Goal: Find specific page/section: Find specific page/section

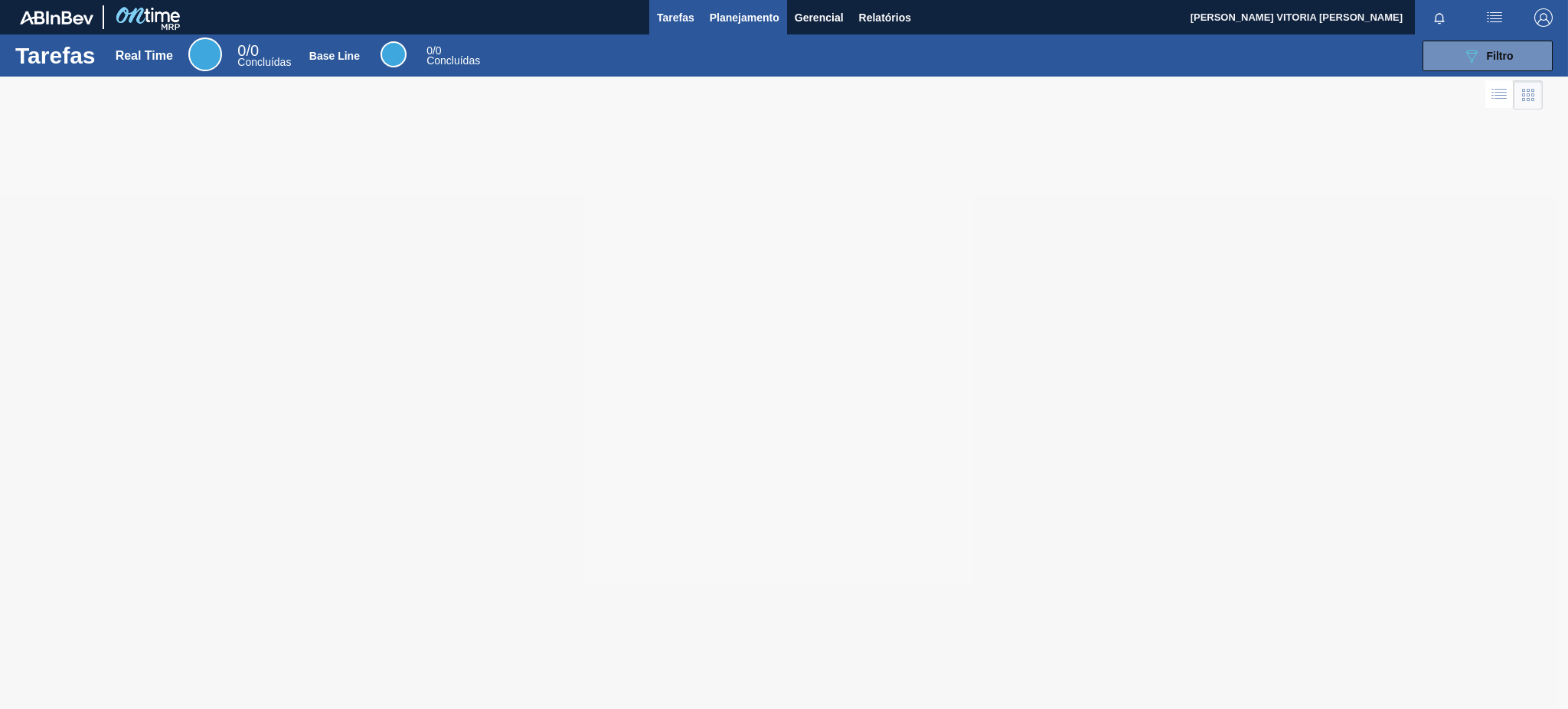
click at [749, 19] on span "Planejamento" at bounding box center [745, 17] width 70 height 18
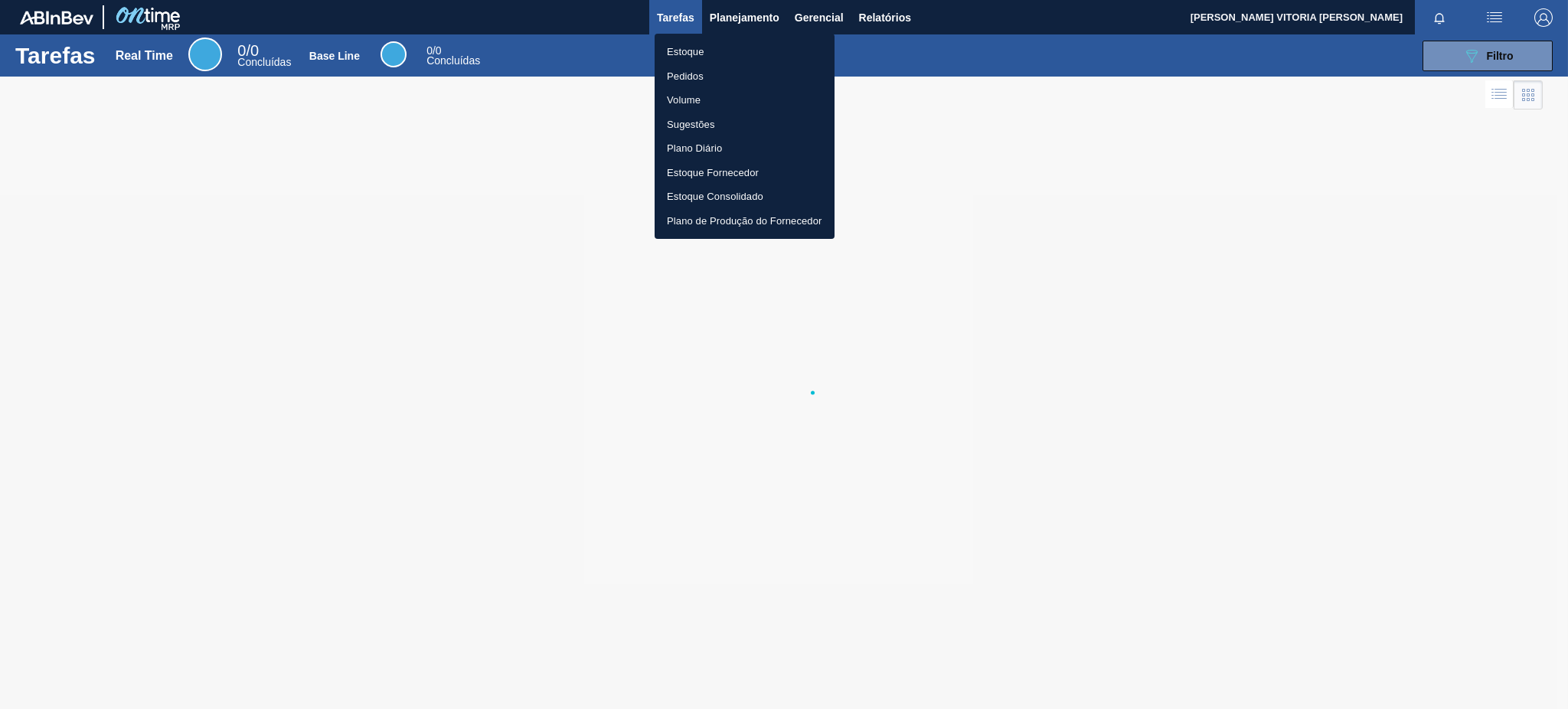
click at [751, 69] on li "Pedidos" at bounding box center [744, 76] width 180 height 25
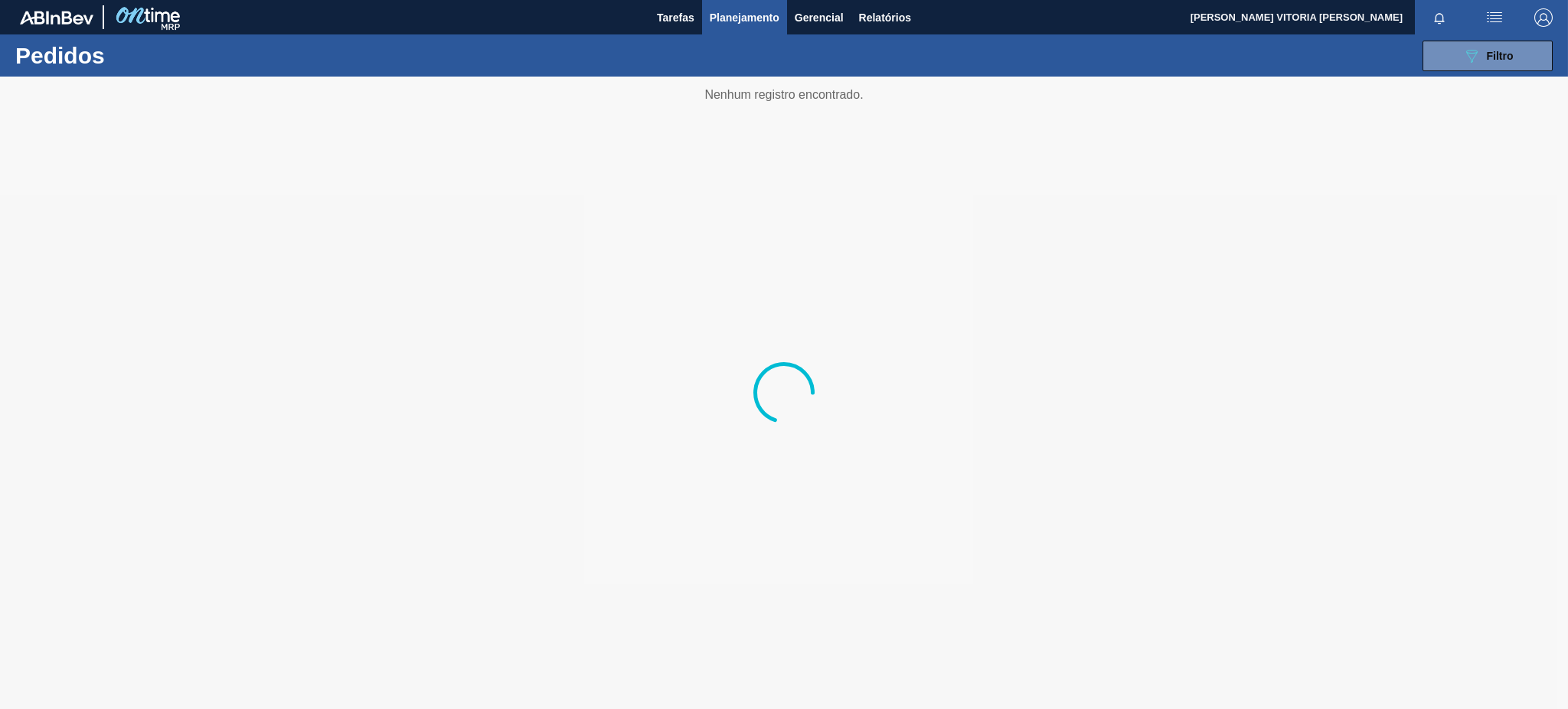
click at [766, 29] on button "Planejamento" at bounding box center [745, 17] width 85 height 35
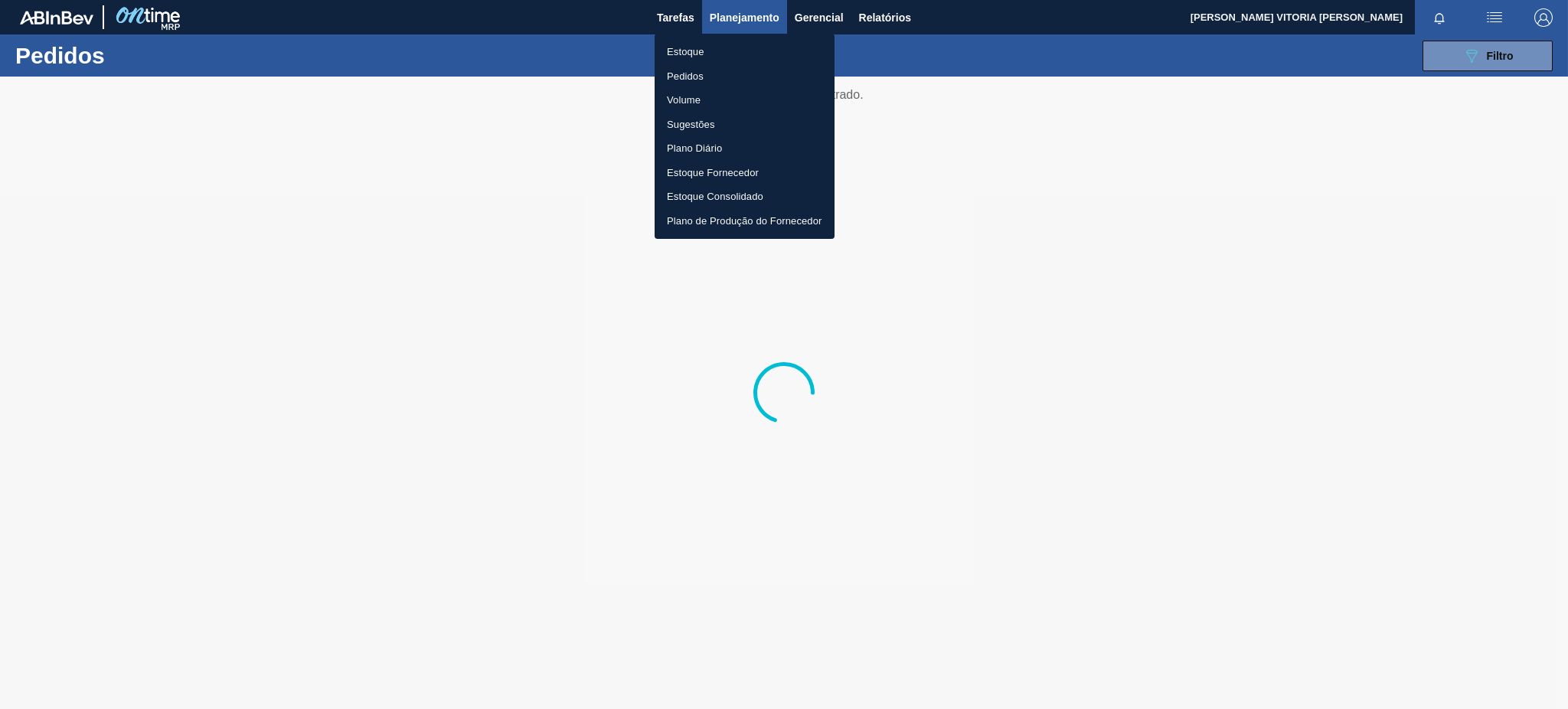
click at [750, 54] on li "Estoque" at bounding box center [744, 52] width 180 height 25
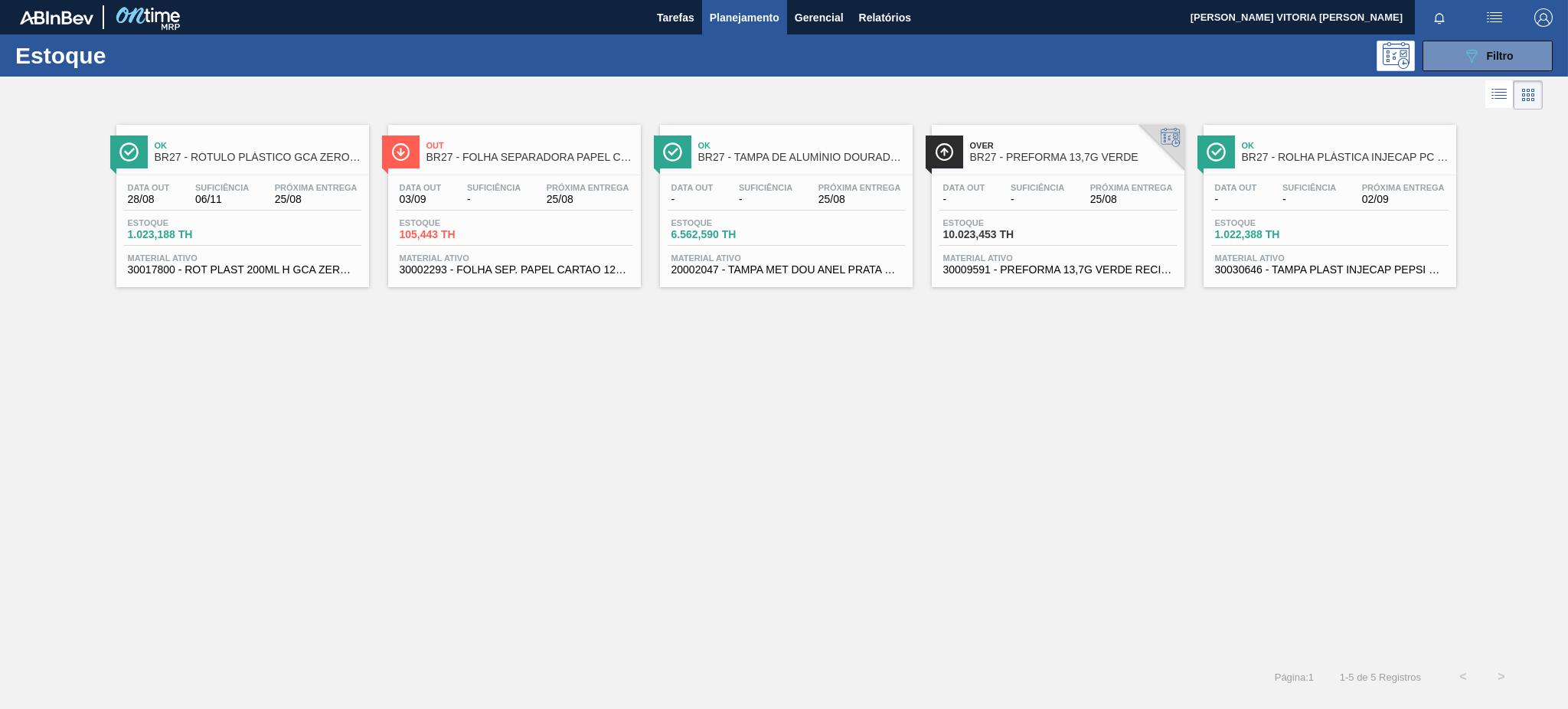
click at [231, 158] on span "BR27 - RÓTULO PLÁSTICO GCA ZERO 200ML H" at bounding box center [257, 157] width 206 height 11
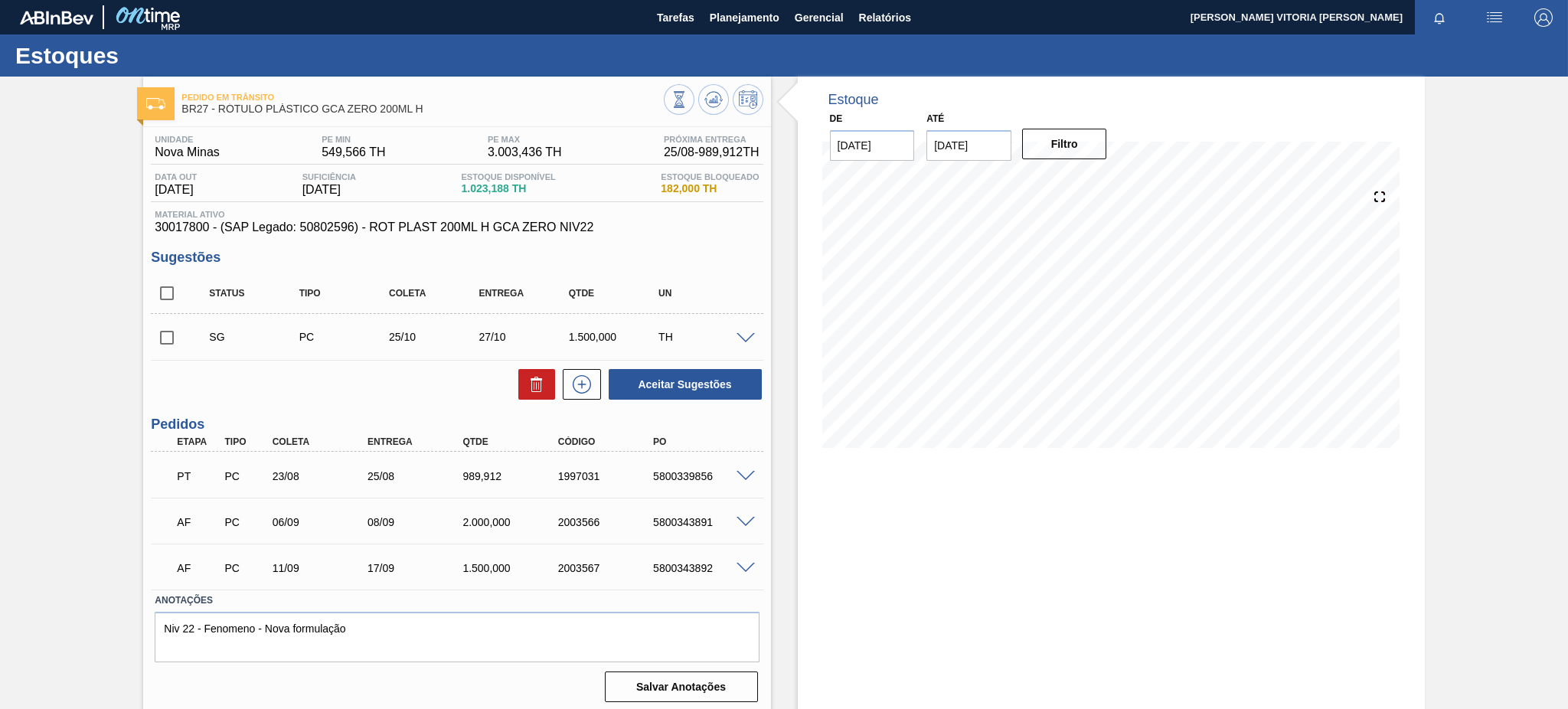
click at [733, 478] on div at bounding box center [748, 475] width 30 height 11
click at [739, 475] on span at bounding box center [745, 476] width 18 height 11
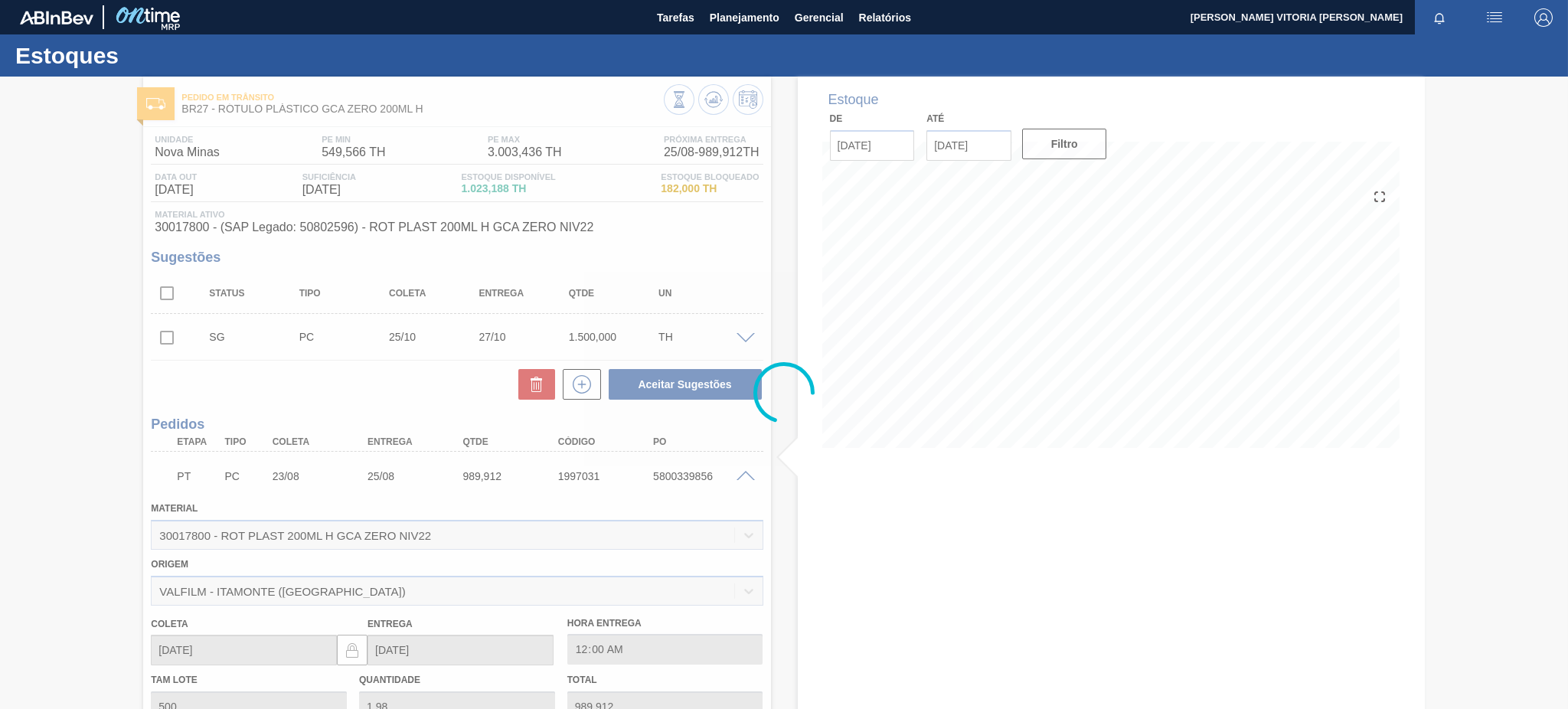
click at [739, 475] on div at bounding box center [784, 392] width 1568 height 633
click at [744, 473] on div at bounding box center [784, 392] width 1568 height 633
